Goal: Task Accomplishment & Management: Manage account settings

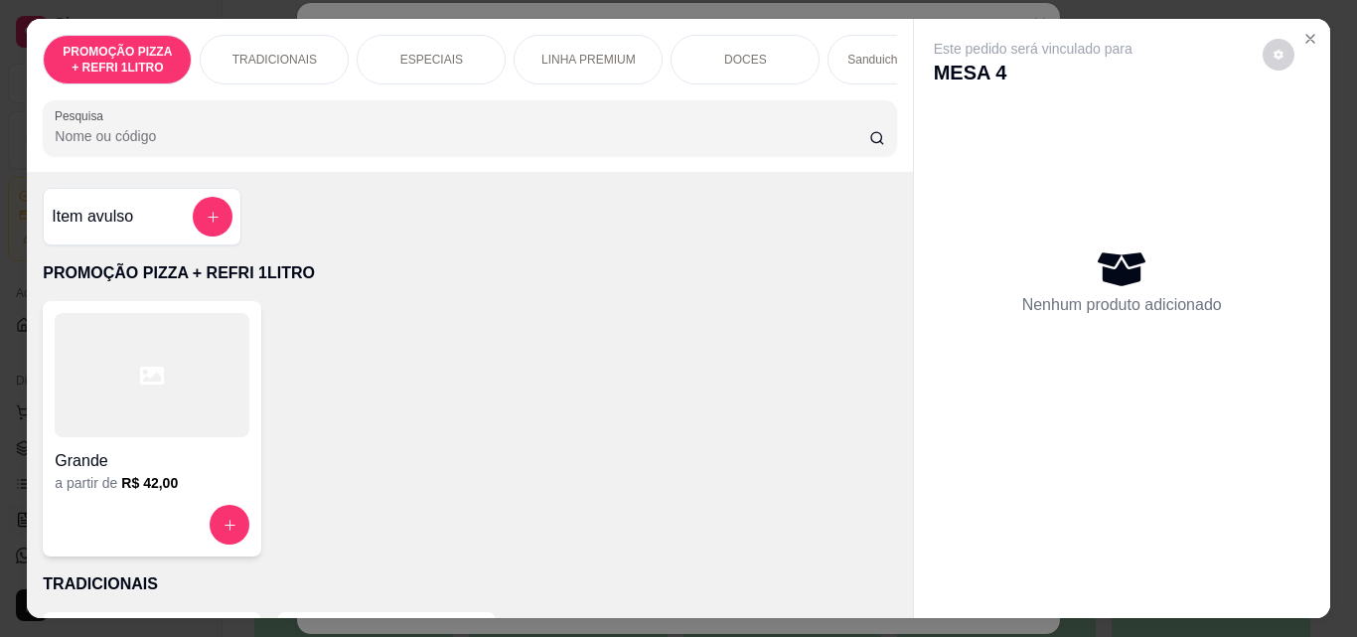
scroll to position [0, 747]
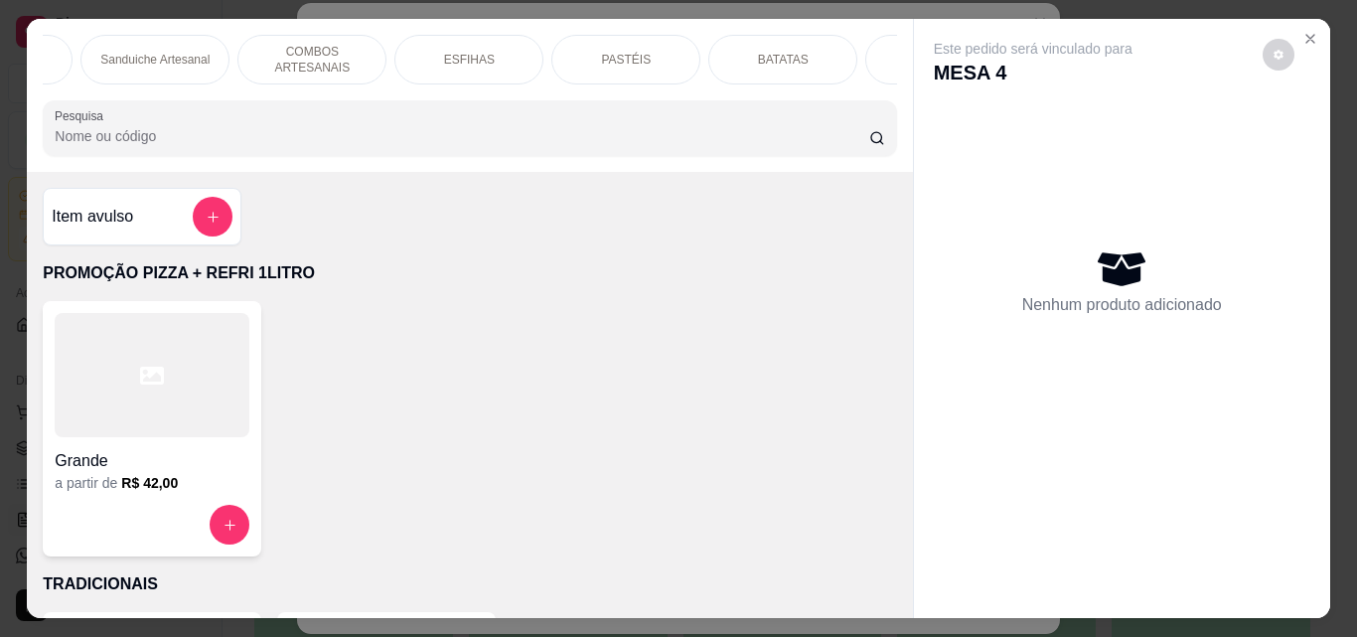
drag, startPoint x: 611, startPoint y: 48, endPoint x: 315, endPoint y: 157, distance: 315.6
click at [611, 52] on p "PASTÉIS" at bounding box center [626, 60] width 50 height 16
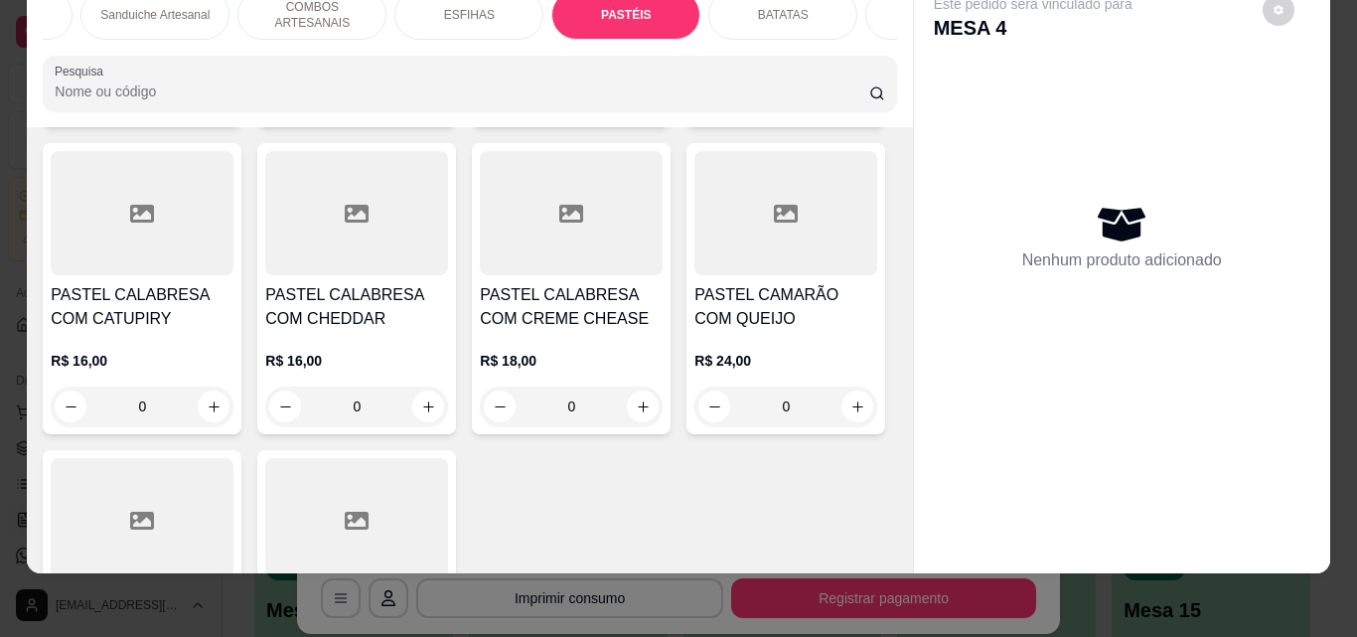
scroll to position [6887, 0]
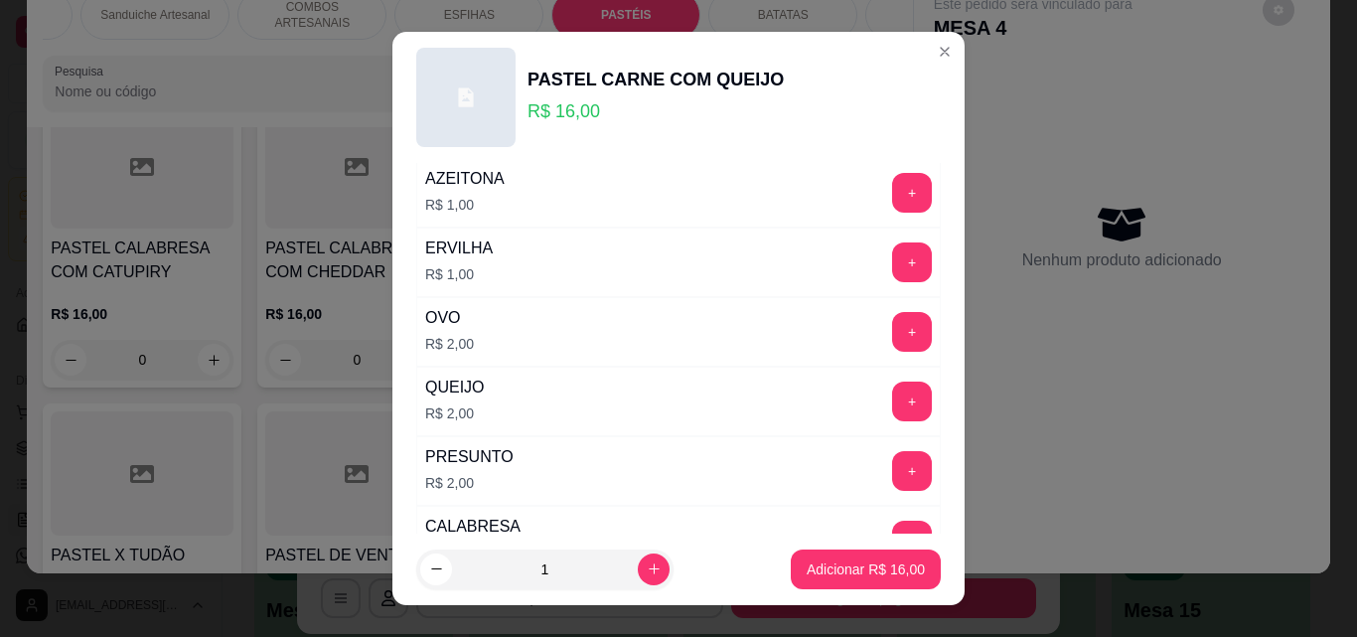
scroll to position [199, 0]
click at [893, 324] on button "+" at bounding box center [912, 331] width 39 height 39
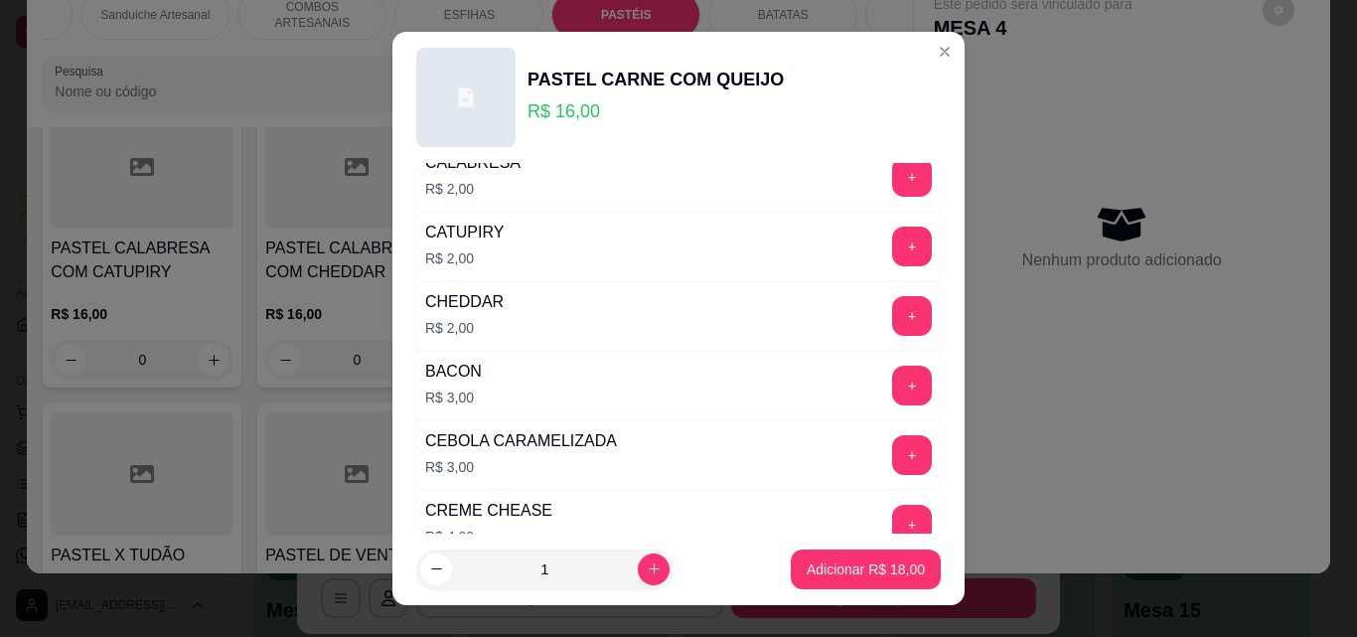
scroll to position [596, 0]
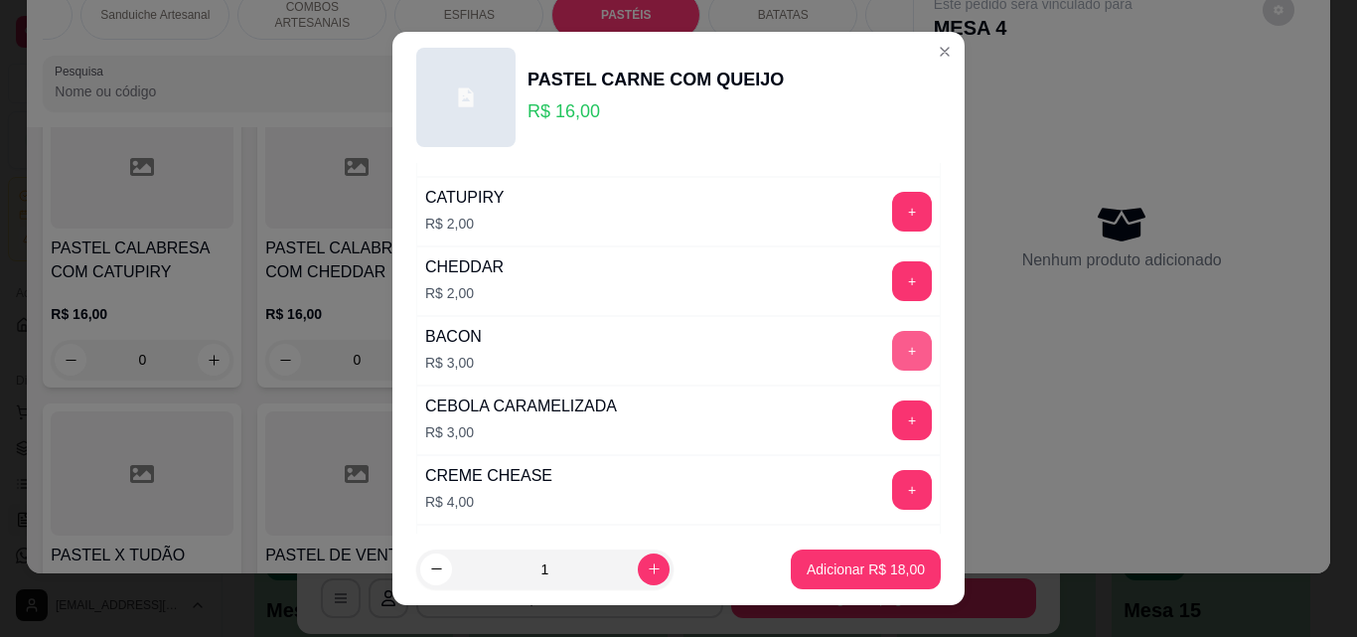
click at [892, 347] on button "+" at bounding box center [912, 351] width 40 height 40
click at [827, 575] on p "Adicionar R$ 21,00" at bounding box center [866, 569] width 118 height 20
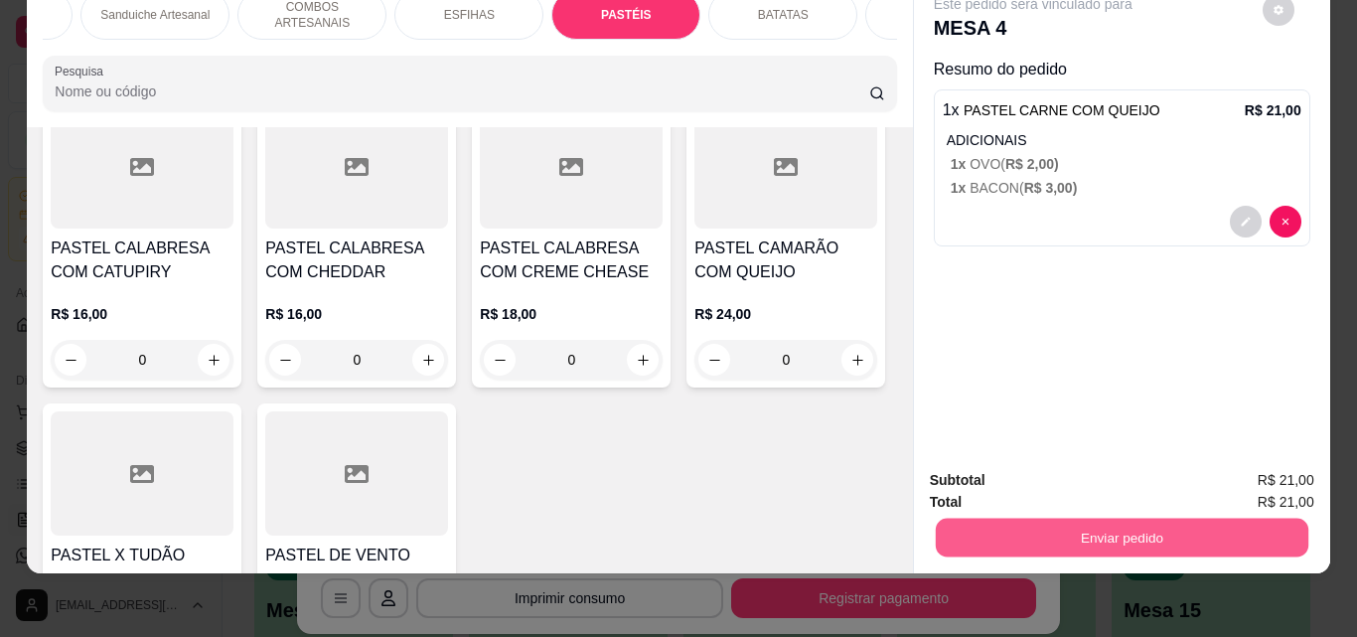
click at [1087, 518] on button "Enviar pedido" at bounding box center [1121, 537] width 373 height 39
click at [1282, 477] on button "Enviar pedido" at bounding box center [1262, 474] width 112 height 38
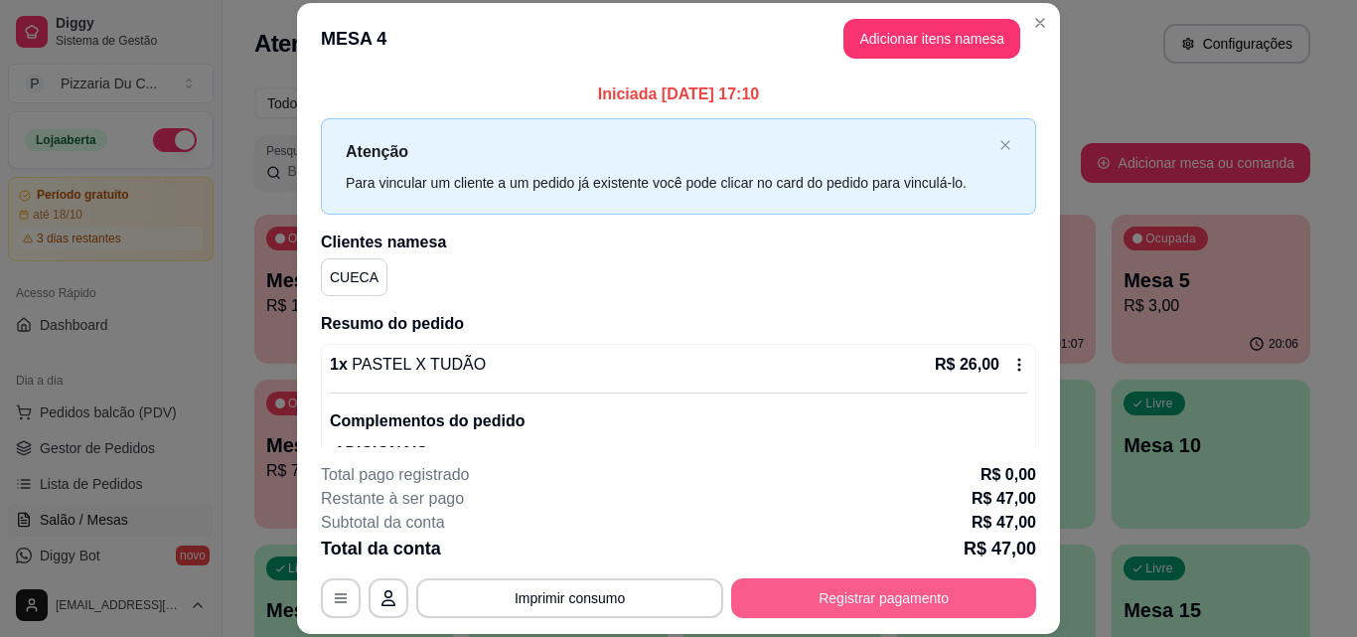
click at [897, 603] on button "Registrar pagamento" at bounding box center [883, 598] width 305 height 40
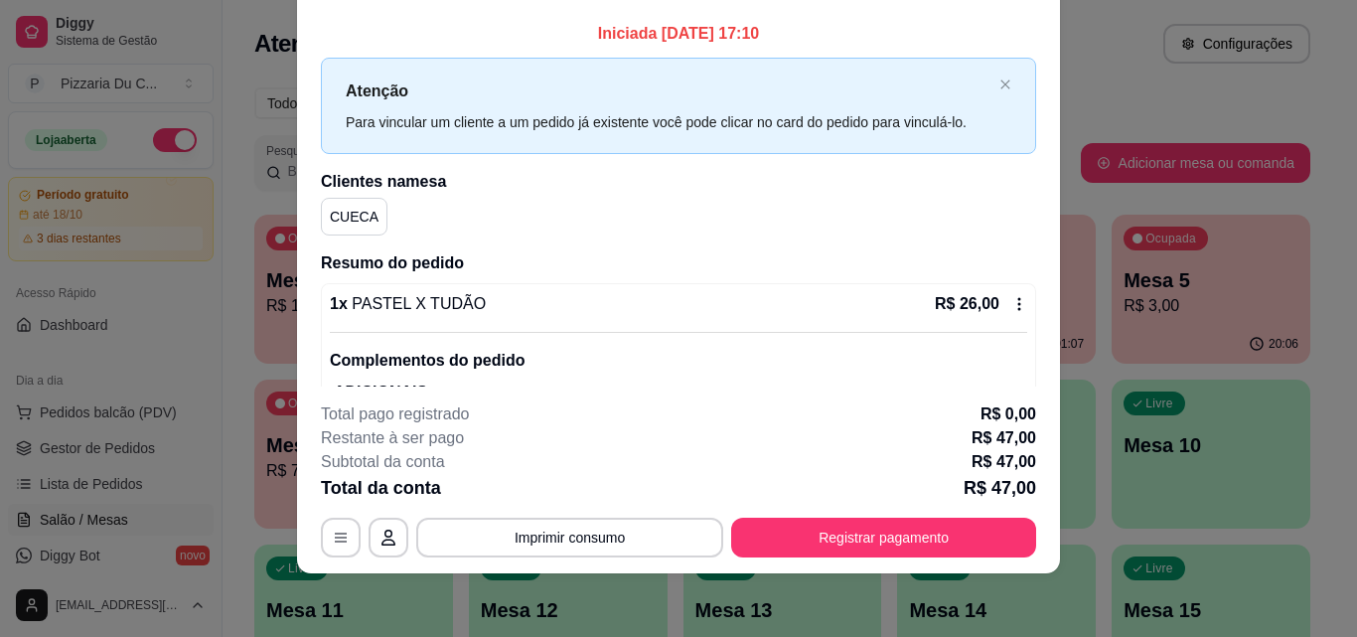
scroll to position [0, 0]
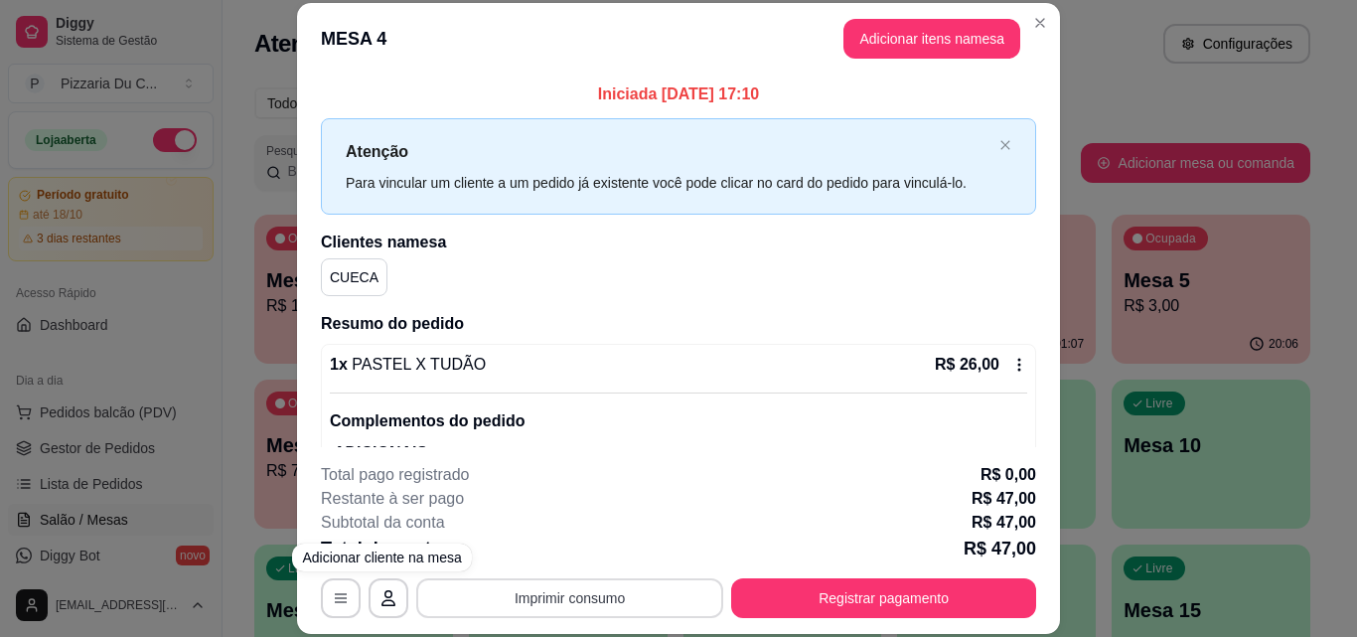
click at [460, 596] on button "Imprimir consumo" at bounding box center [569, 598] width 307 height 40
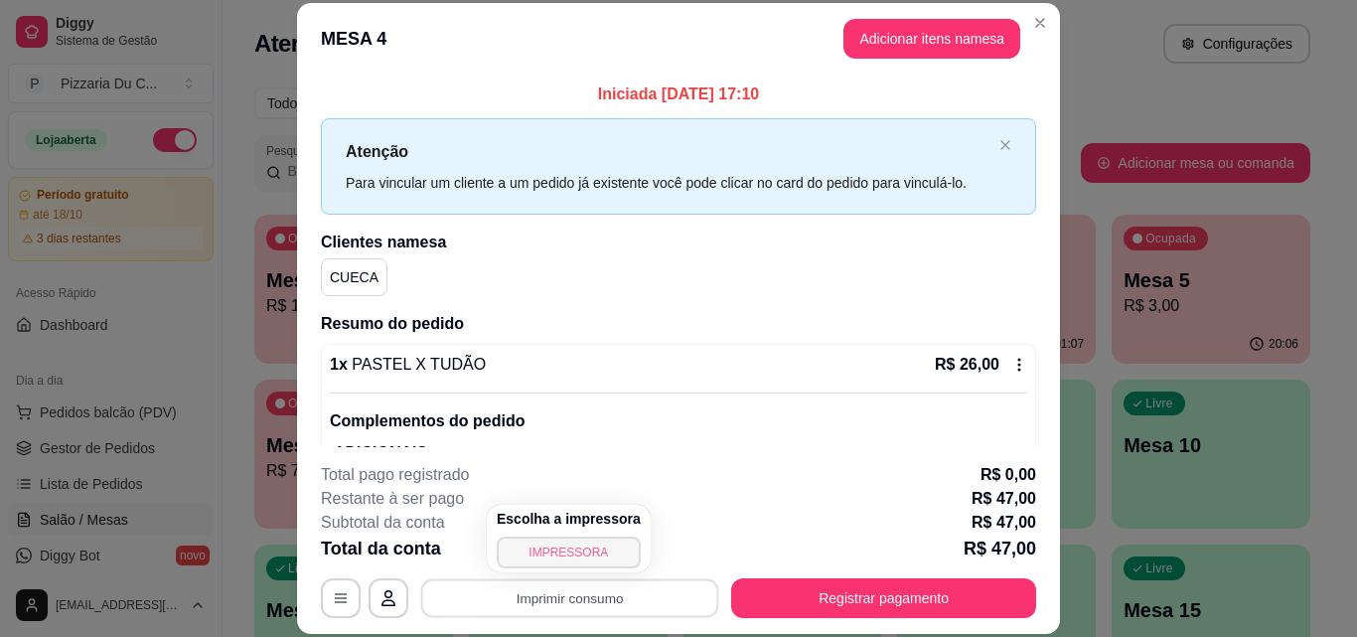
click at [602, 544] on button "IMPRESSORA" at bounding box center [569, 553] width 144 height 32
click at [535, 591] on button "Imprimir consumo" at bounding box center [570, 597] width 298 height 39
click at [554, 546] on button "IMPRESSORA" at bounding box center [569, 553] width 144 height 32
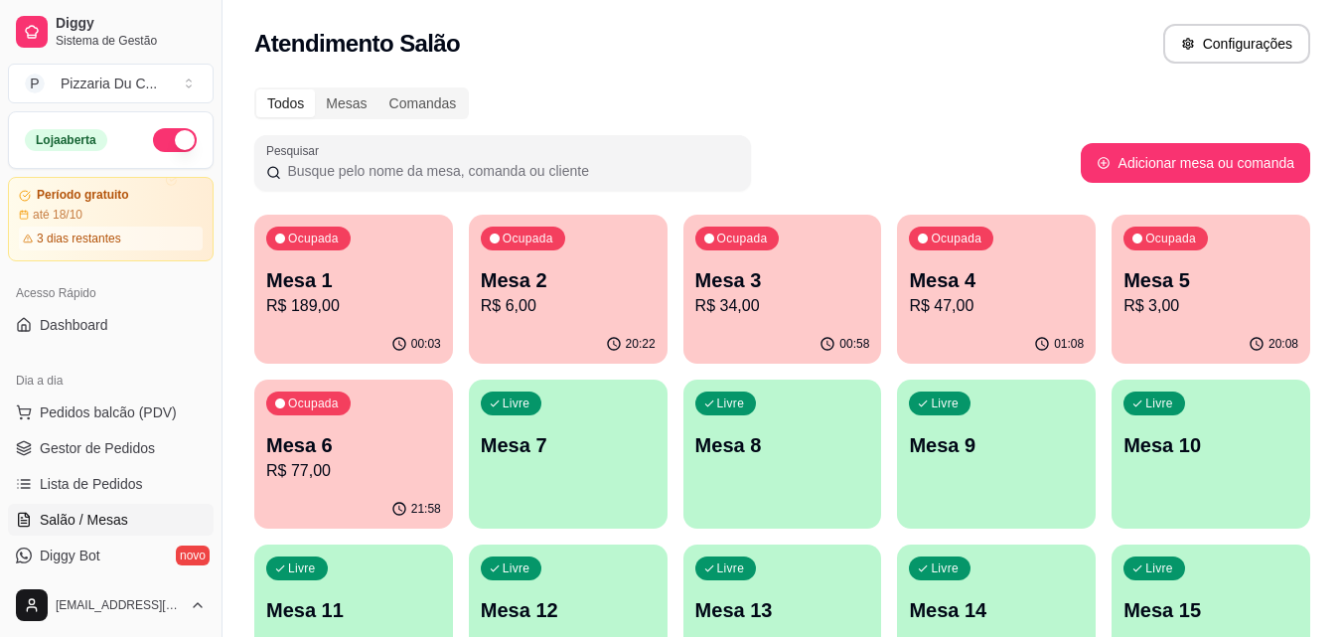
click at [821, 321] on div "Ocupada Mesa 3 R$ 34,00" at bounding box center [783, 270] width 199 height 110
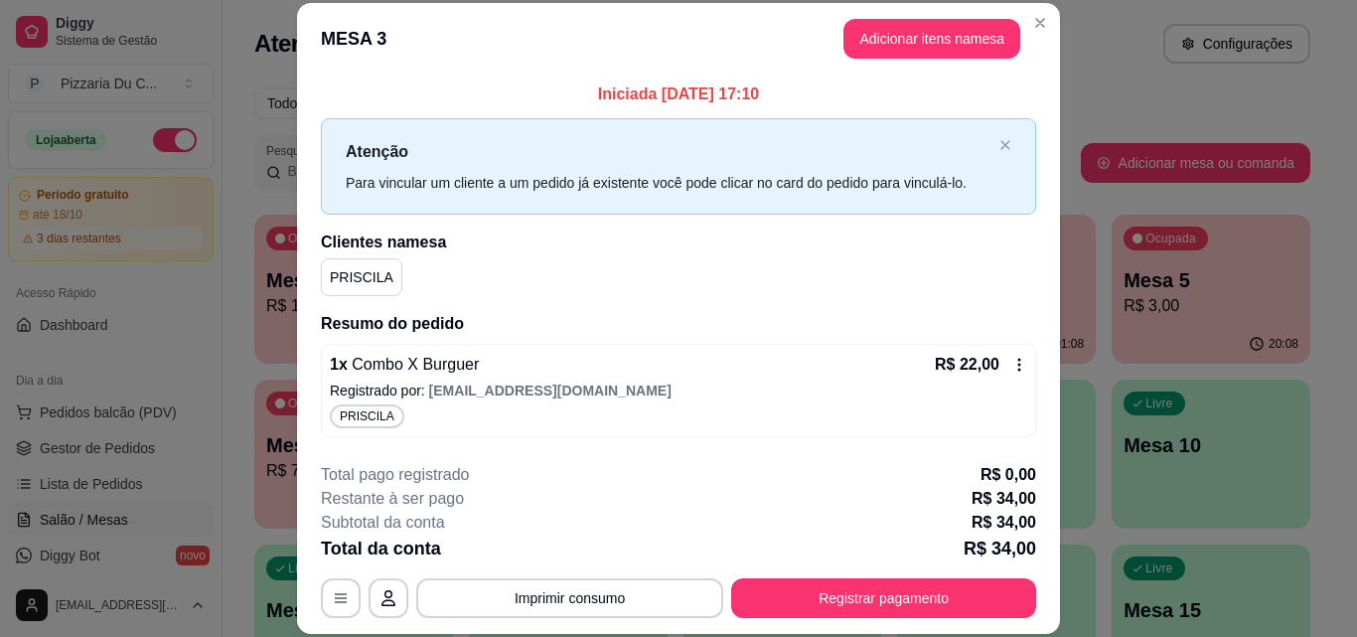
click at [1012, 373] on icon at bounding box center [1020, 365] width 16 height 16
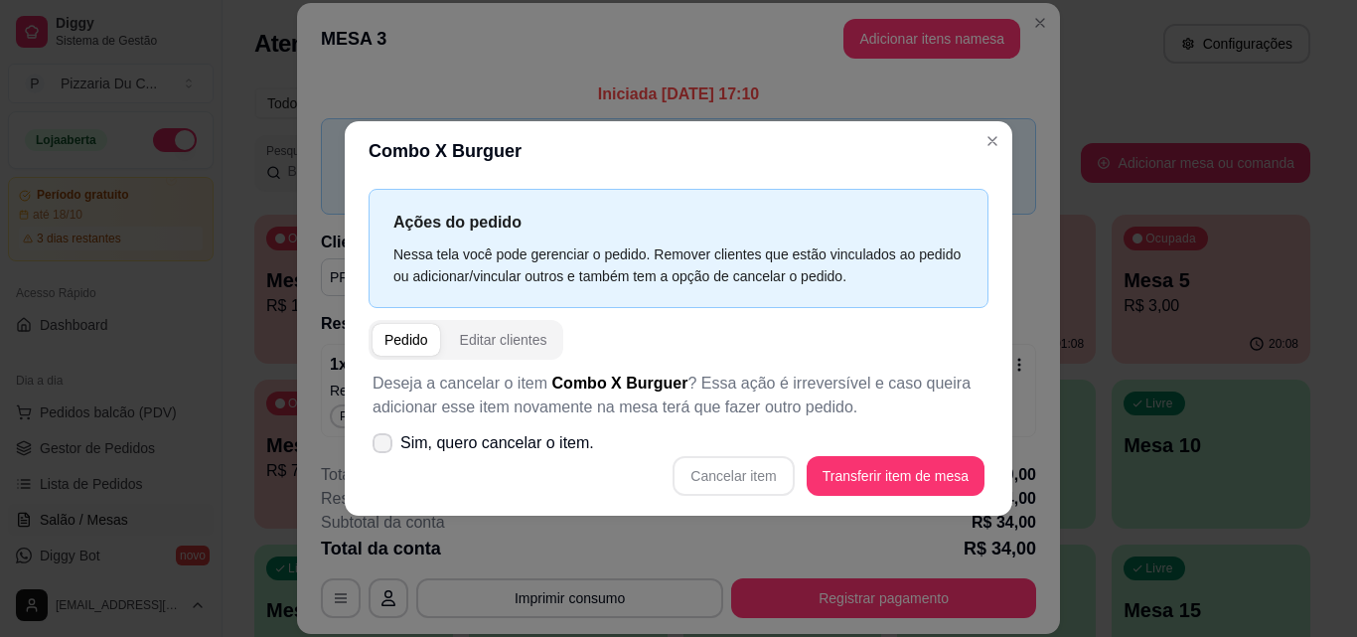
click at [570, 446] on span "Sim, quero cancelar o item." at bounding box center [497, 443] width 194 height 24
click at [385, 446] on input "Sim, quero cancelar o item." at bounding box center [378, 452] width 13 height 13
checkbox input "true"
click at [726, 457] on button "Cancelar item" at bounding box center [733, 476] width 121 height 40
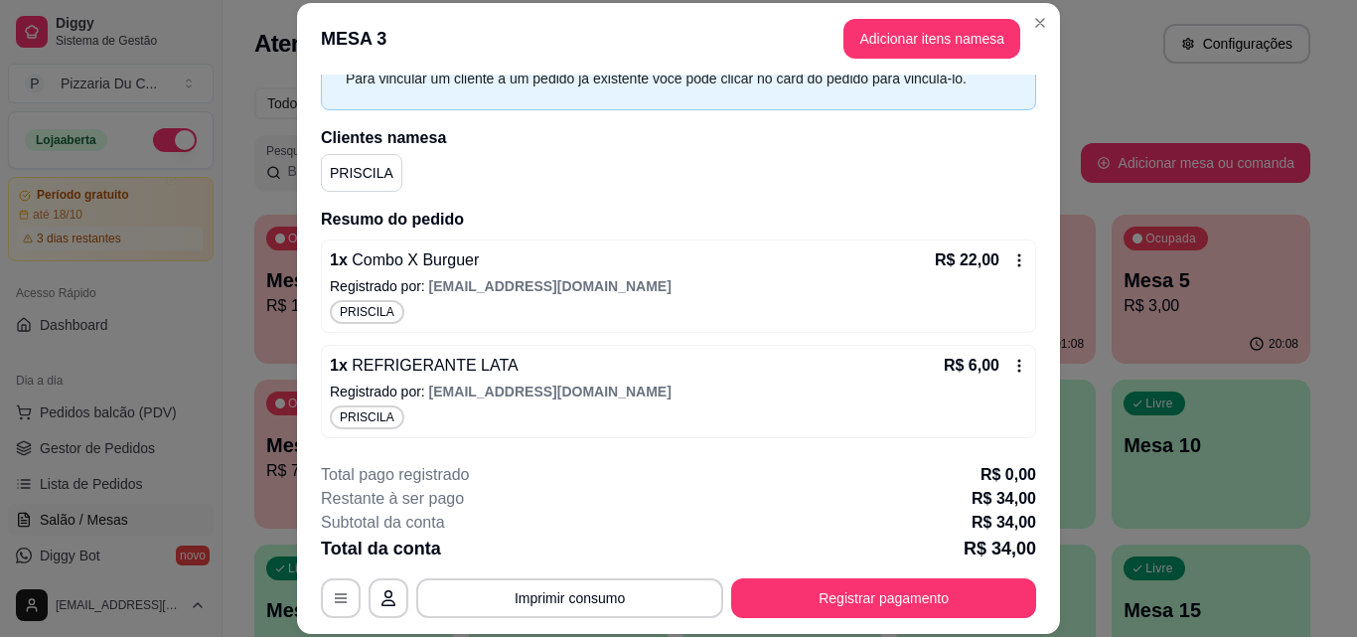
scroll to position [185, 0]
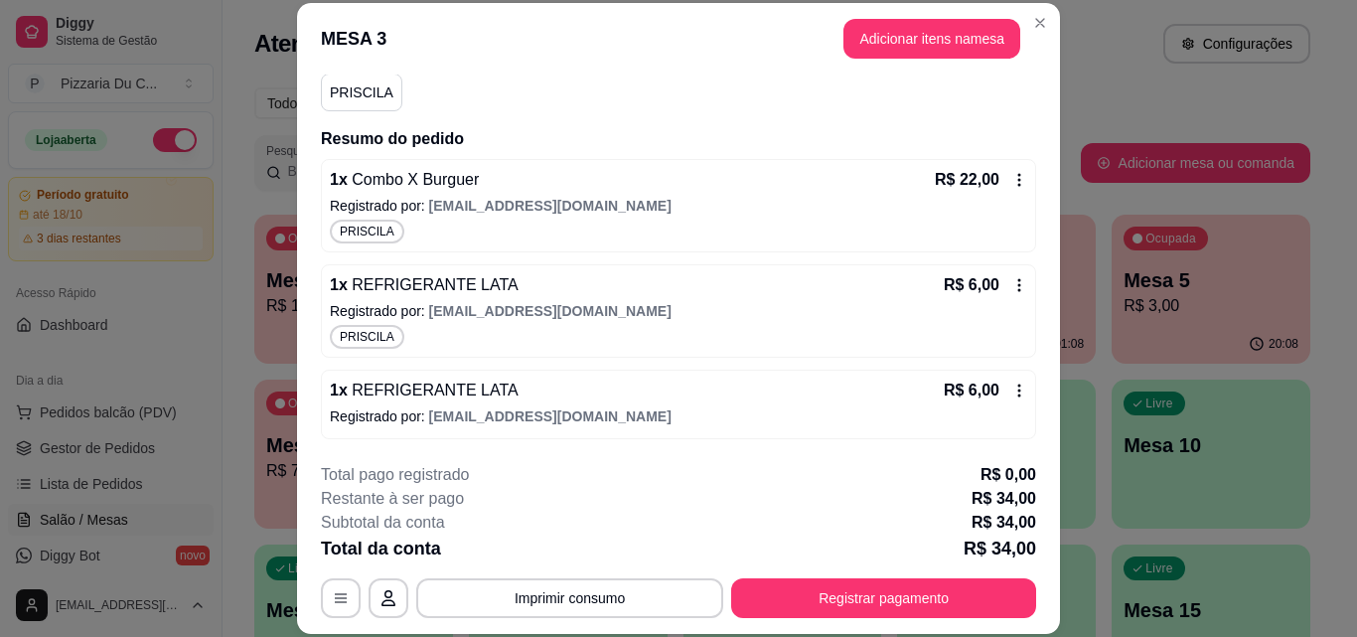
click at [987, 293] on div "R$ 6,00" at bounding box center [985, 285] width 83 height 24
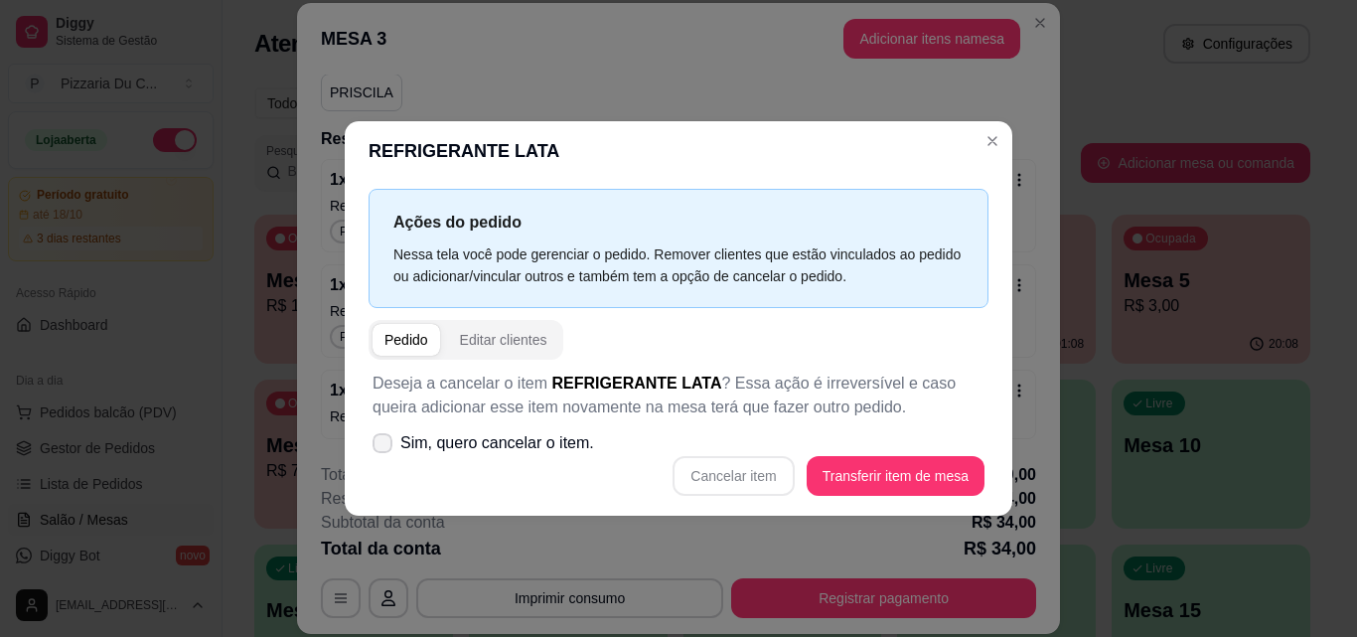
click at [538, 440] on span "Sim, quero cancelar o item." at bounding box center [497, 443] width 194 height 24
click at [385, 446] on input "Sim, quero cancelar o item." at bounding box center [378, 452] width 13 height 13
checkbox input "true"
click at [721, 460] on button "Cancelar item" at bounding box center [734, 475] width 118 height 39
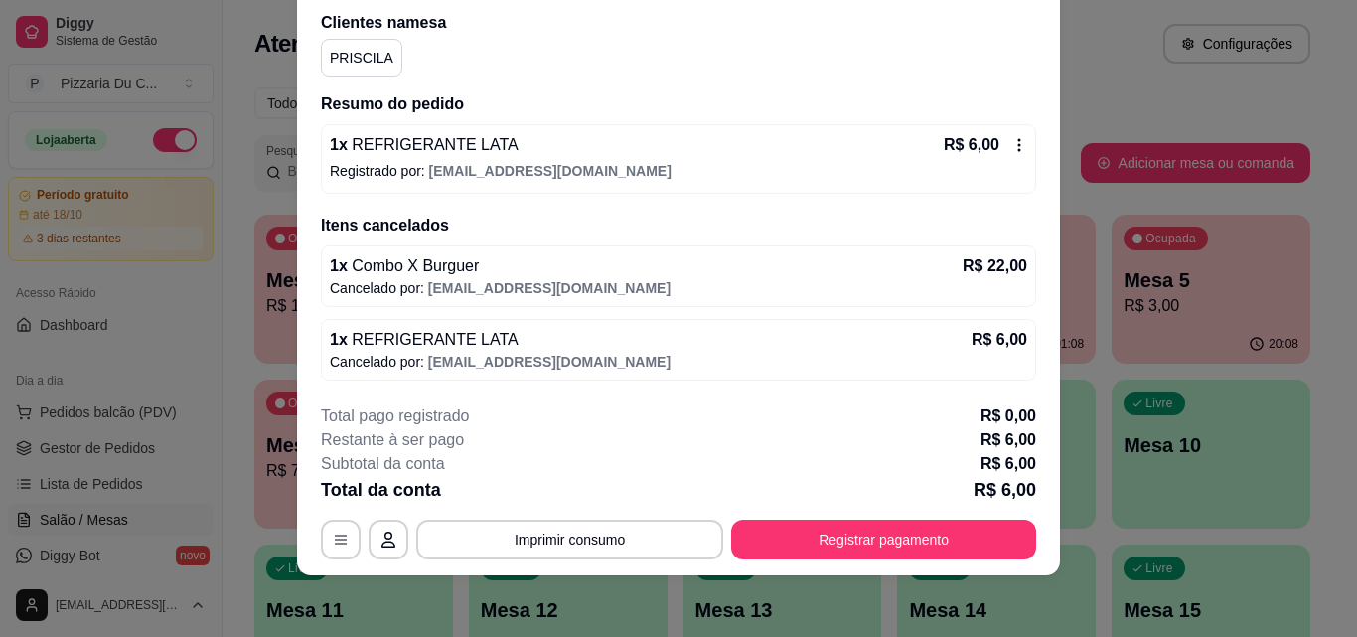
scroll to position [61, 0]
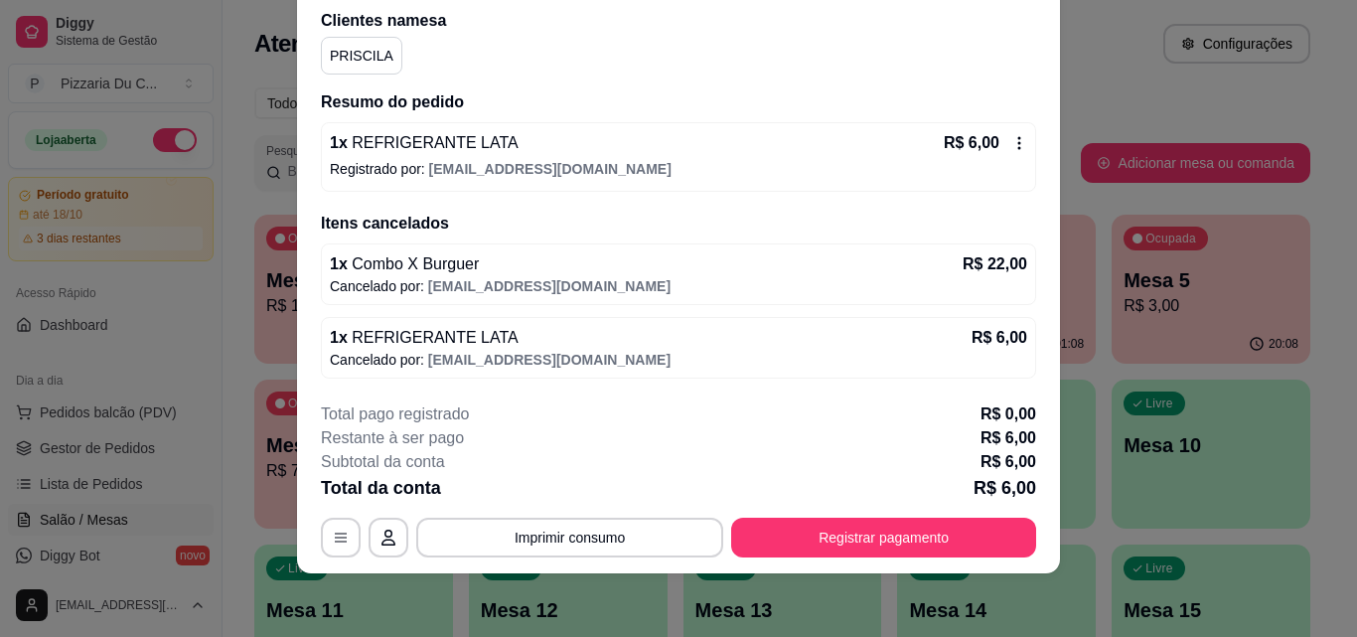
click at [1012, 136] on icon at bounding box center [1020, 143] width 16 height 16
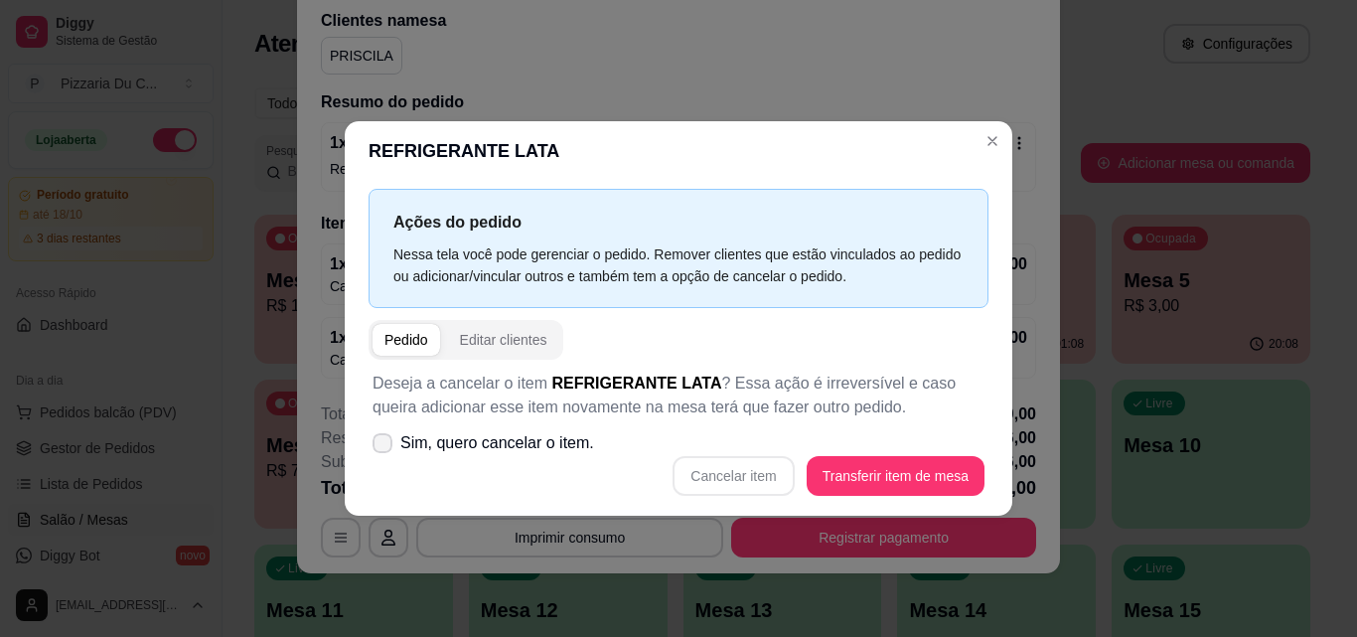
click at [566, 459] on label "Sim, quero cancelar o item." at bounding box center [483, 443] width 237 height 40
click at [385, 459] on input "Sim, quero cancelar o item." at bounding box center [378, 452] width 13 height 13
checkbox input "true"
click at [701, 467] on button "Cancelar item" at bounding box center [733, 476] width 121 height 40
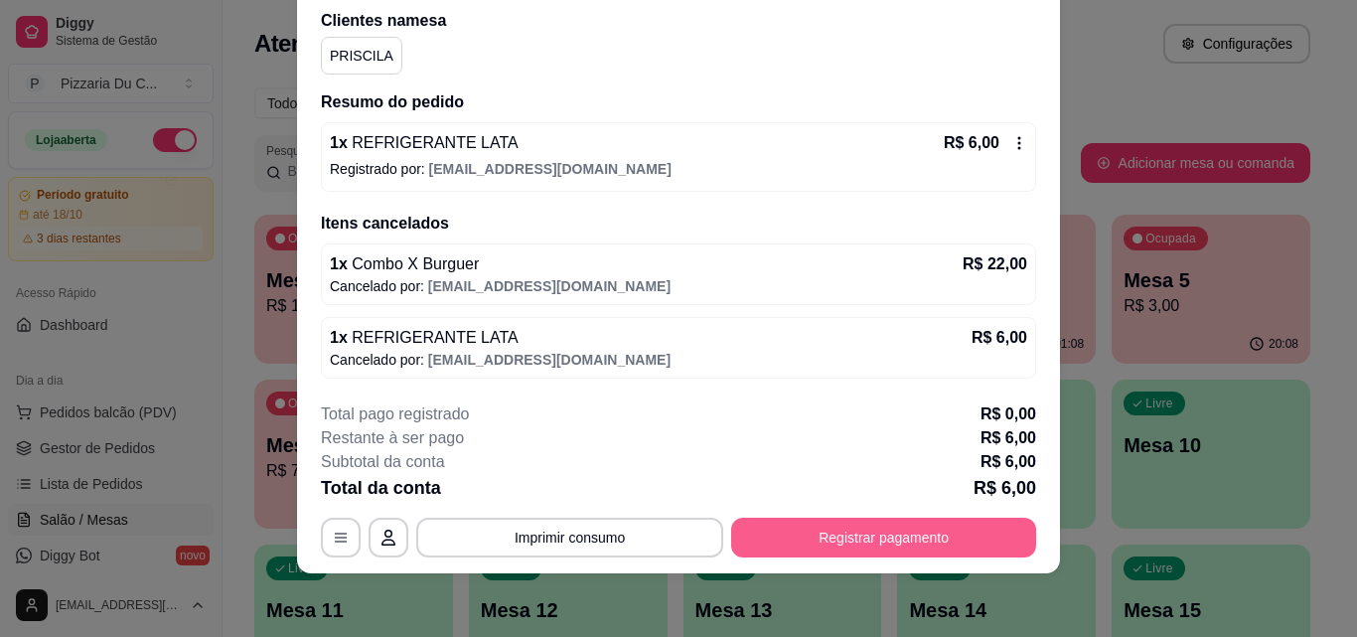
click at [928, 538] on button "Registrar pagamento" at bounding box center [883, 538] width 305 height 40
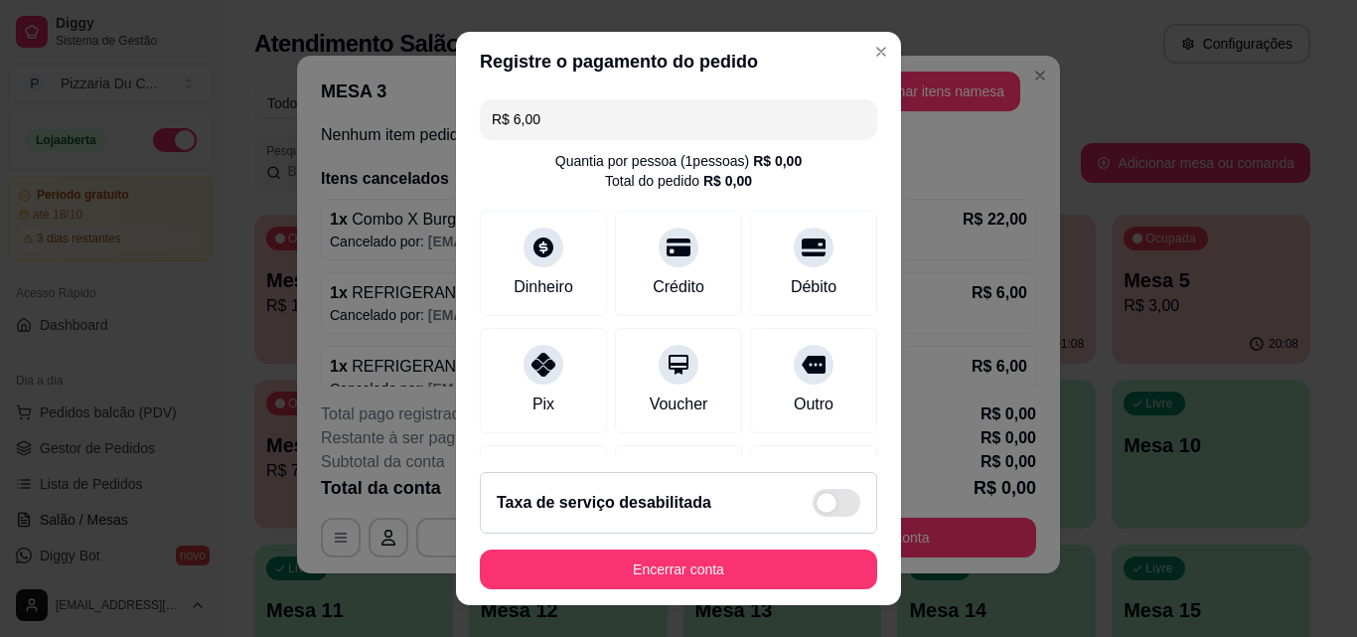
type input "R$ 0,00"
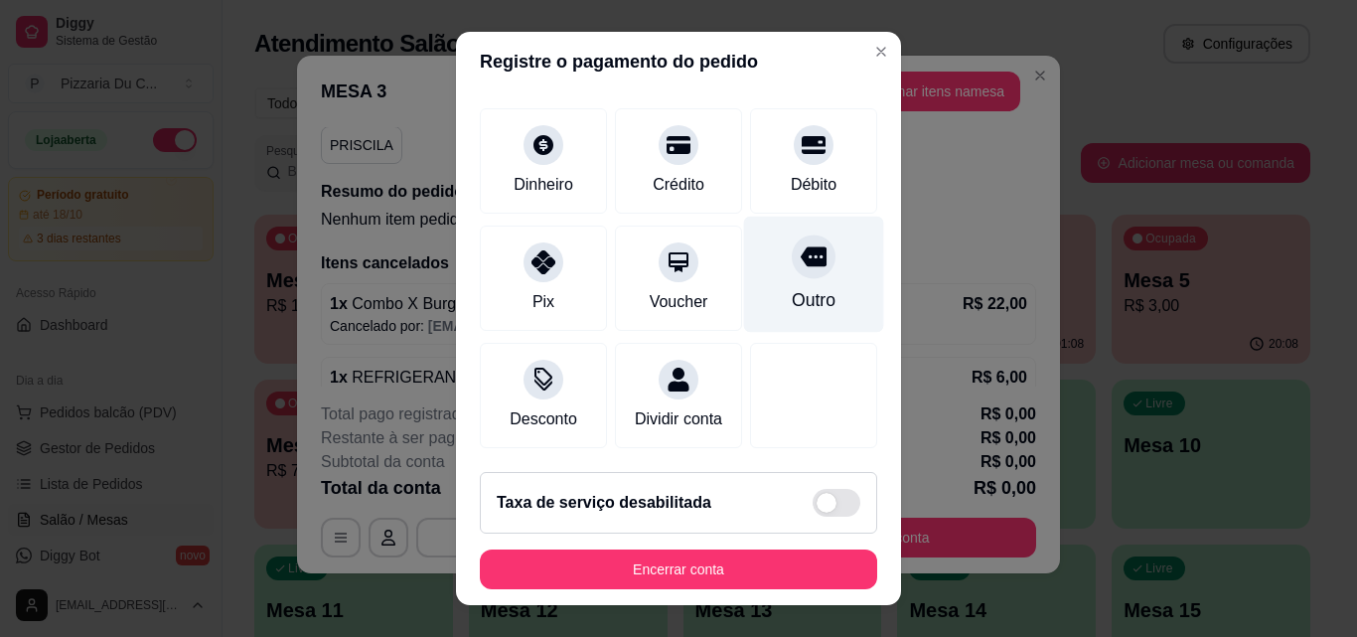
scroll to position [126, 0]
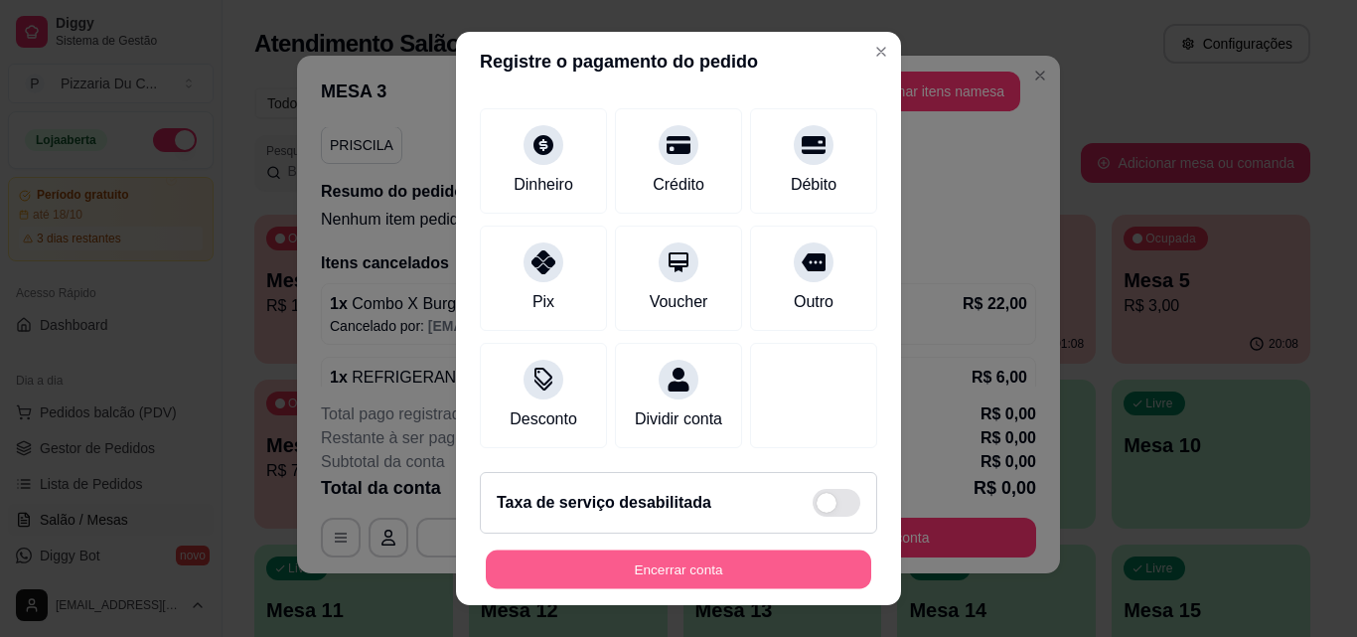
click at [688, 555] on button "Encerrar conta" at bounding box center [679, 570] width 386 height 39
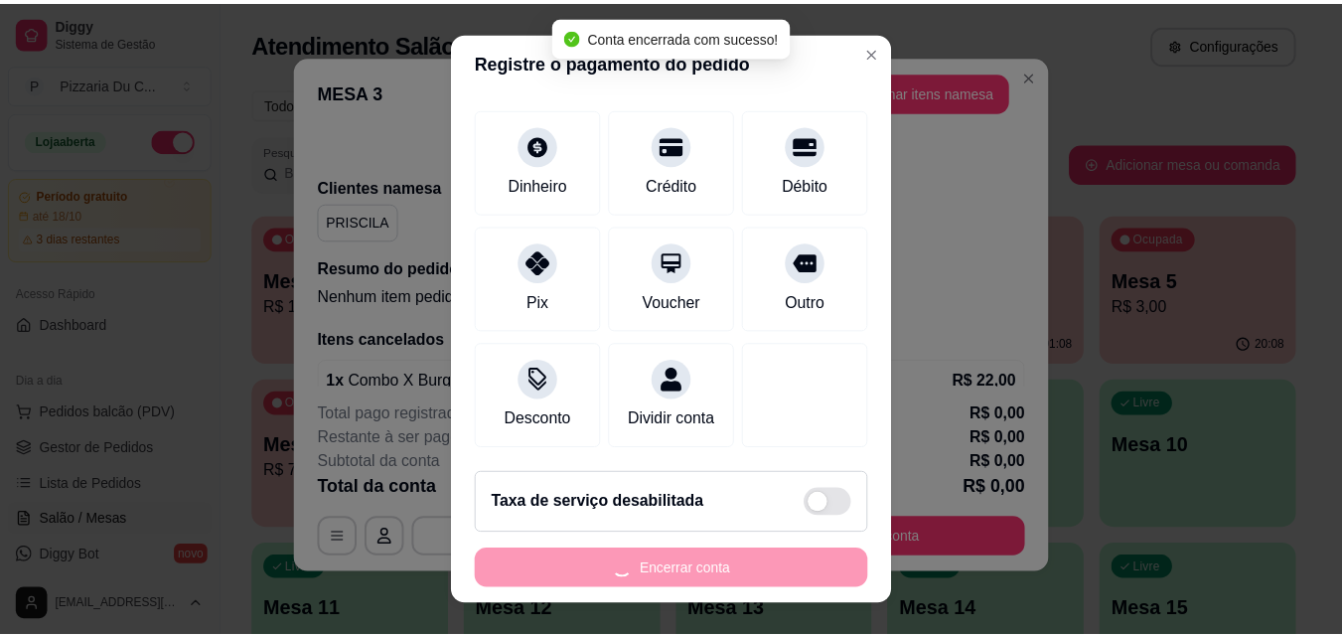
scroll to position [0, 0]
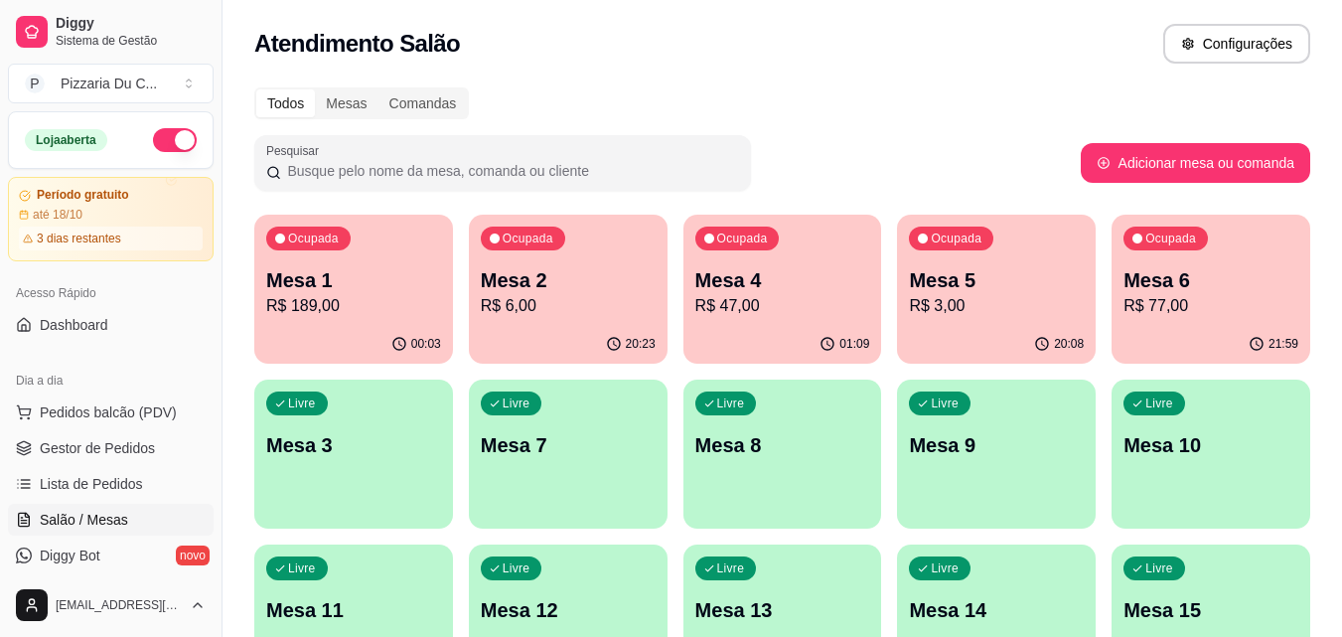
click at [532, 311] on p "R$ 6,00" at bounding box center [568, 306] width 175 height 24
